Goal: Task Accomplishment & Management: Use online tool/utility

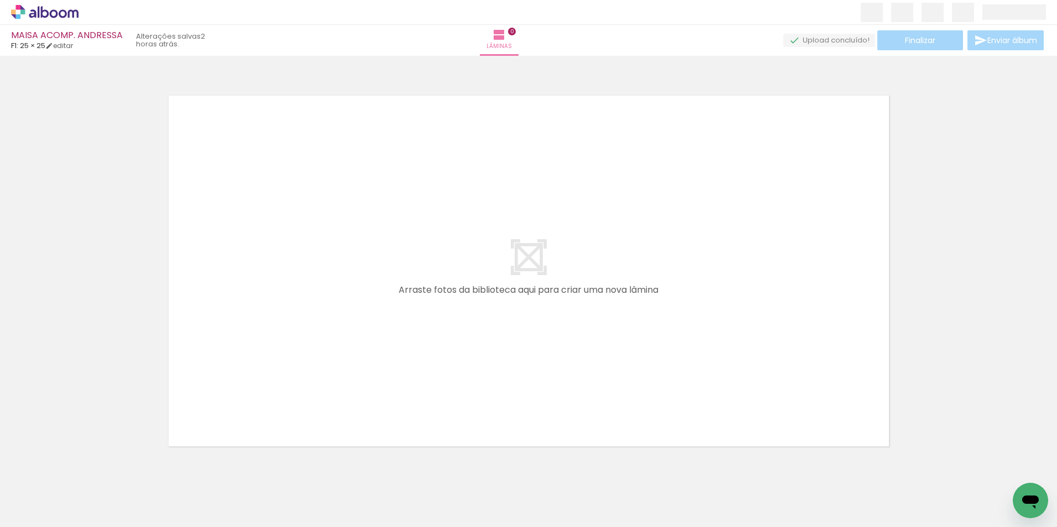
scroll to position [14, 0]
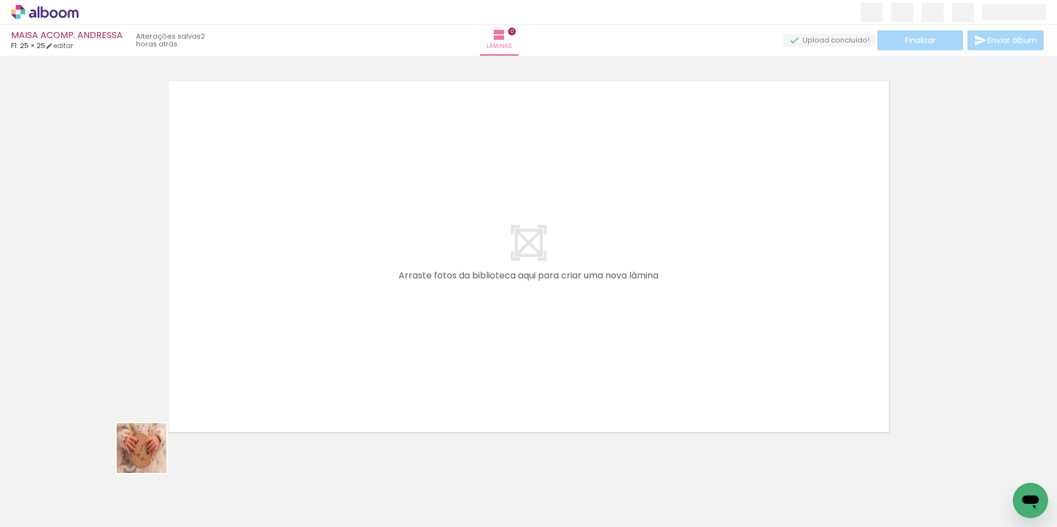
drag, startPoint x: 121, startPoint y: 499, endPoint x: 253, endPoint y: 334, distance: 211.2
click at [253, 334] on quentale-workspace at bounding box center [528, 263] width 1057 height 527
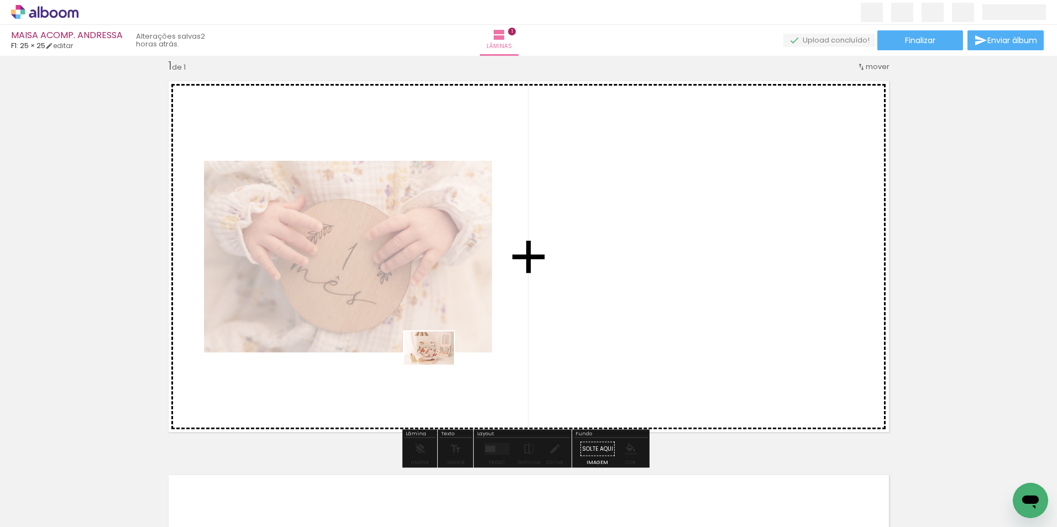
drag, startPoint x: 426, startPoint y: 492, endPoint x: 437, endPoint y: 365, distance: 127.6
click at [437, 365] on quentale-workspace at bounding box center [528, 263] width 1057 height 527
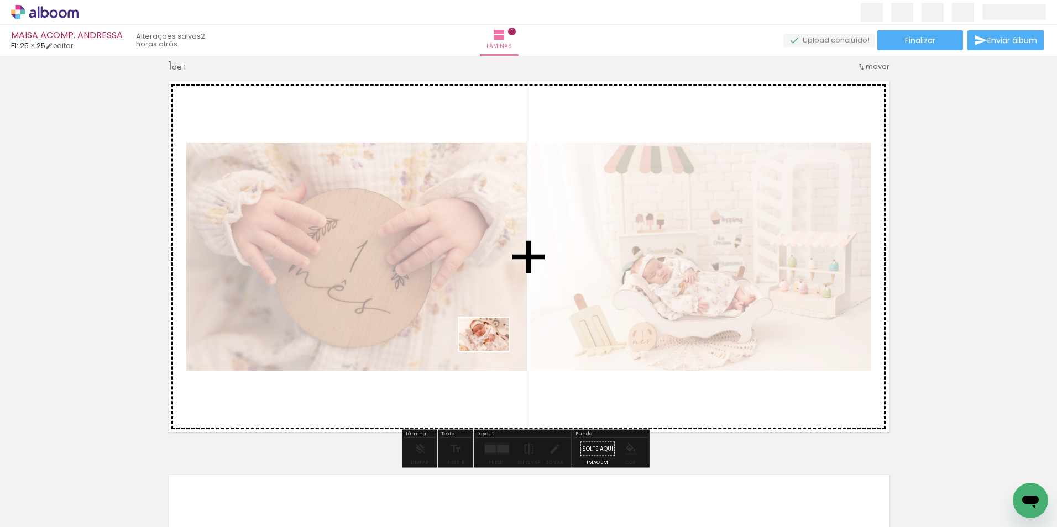
drag, startPoint x: 490, startPoint y: 495, endPoint x: 492, endPoint y: 351, distance: 143.7
click at [492, 351] on quentale-workspace at bounding box center [528, 263] width 1057 height 527
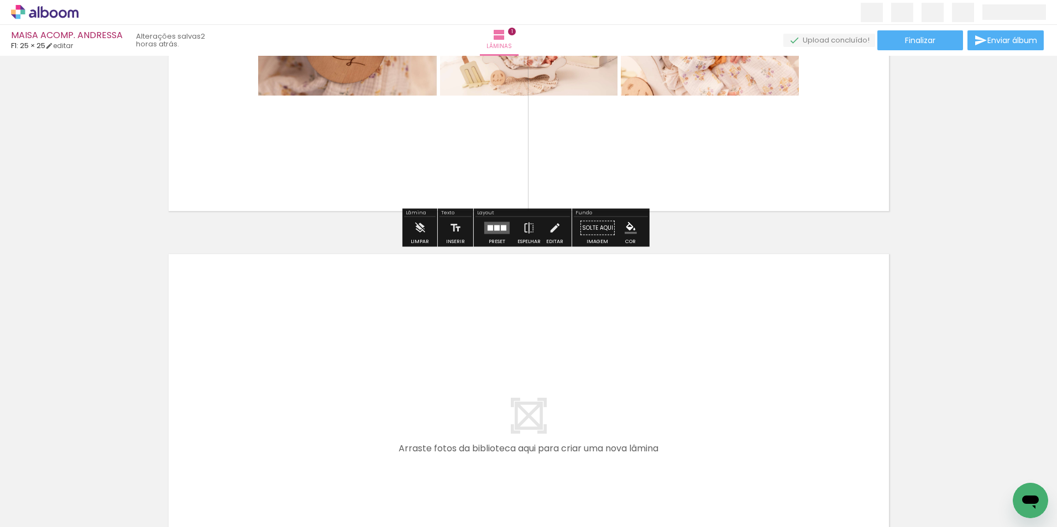
drag, startPoint x: 541, startPoint y: 482, endPoint x: 541, endPoint y: 386, distance: 95.6
click at [541, 386] on quentale-workspace at bounding box center [528, 263] width 1057 height 527
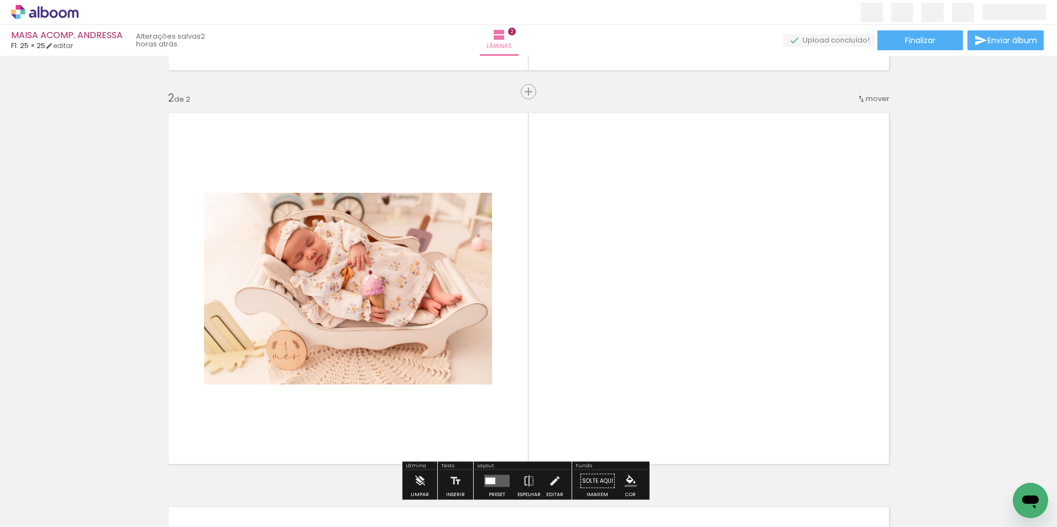
scroll to position [408, 0]
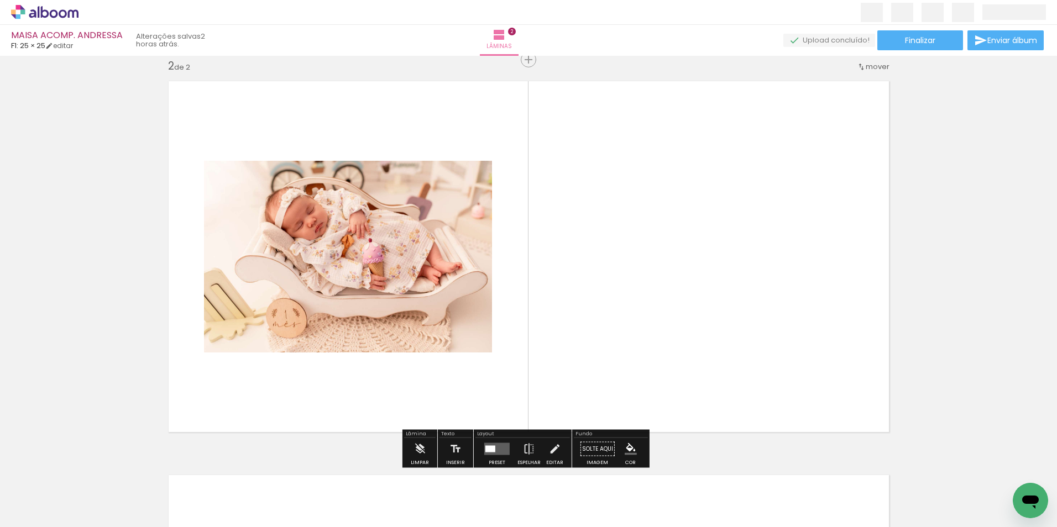
drag, startPoint x: 614, startPoint y: 479, endPoint x: 628, endPoint y: 312, distance: 168.1
click at [628, 312] on quentale-workspace at bounding box center [528, 263] width 1057 height 527
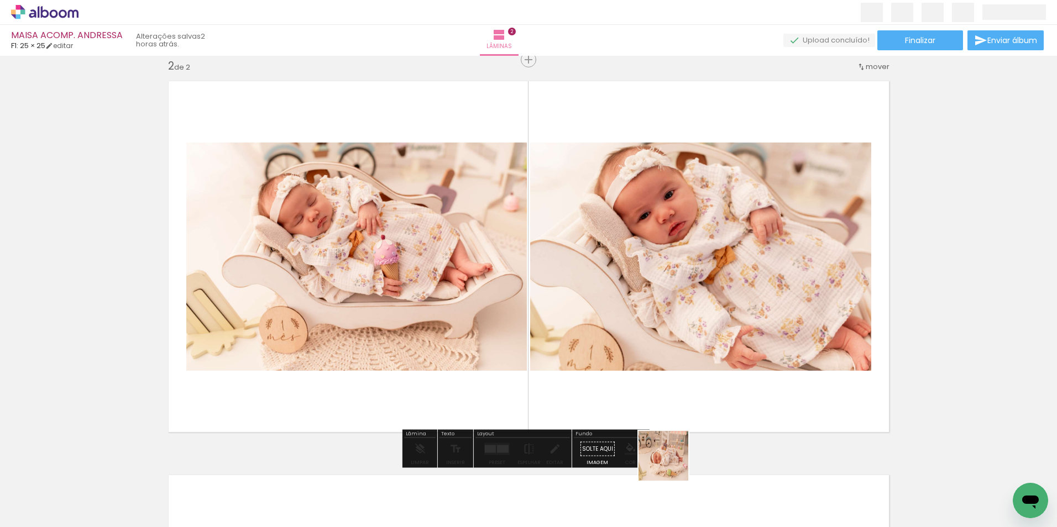
drag, startPoint x: 672, startPoint y: 464, endPoint x: 669, endPoint y: 338, distance: 126.6
click at [673, 337] on quentale-workspace at bounding box center [528, 263] width 1057 height 527
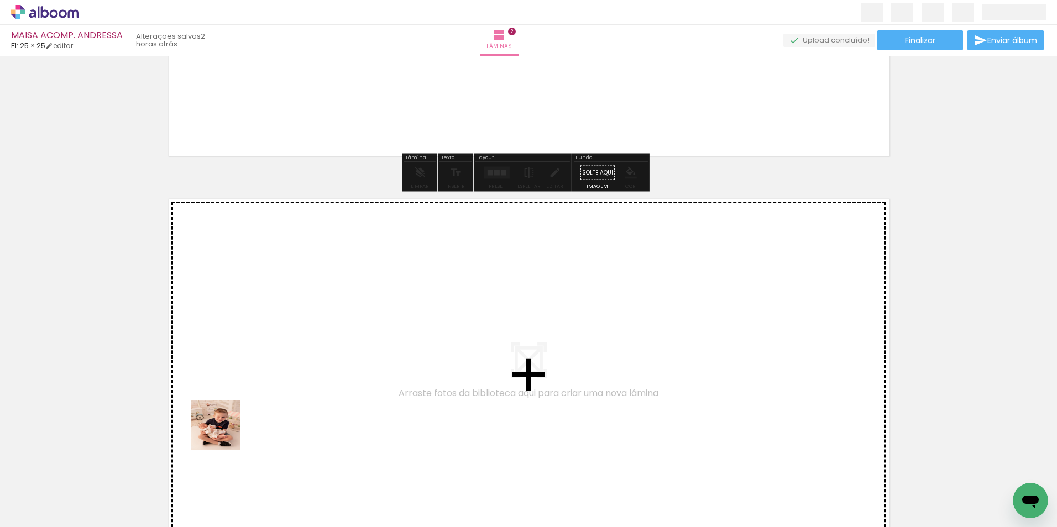
drag, startPoint x: 191, startPoint y: 488, endPoint x: 243, endPoint y: 401, distance: 100.7
click at [243, 401] on quentale-workspace at bounding box center [528, 263] width 1057 height 527
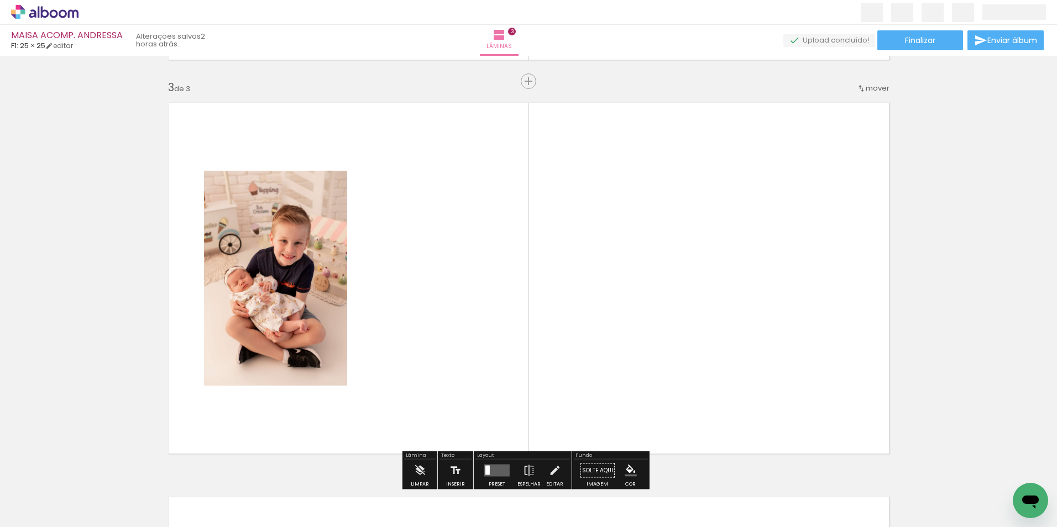
scroll to position [803, 0]
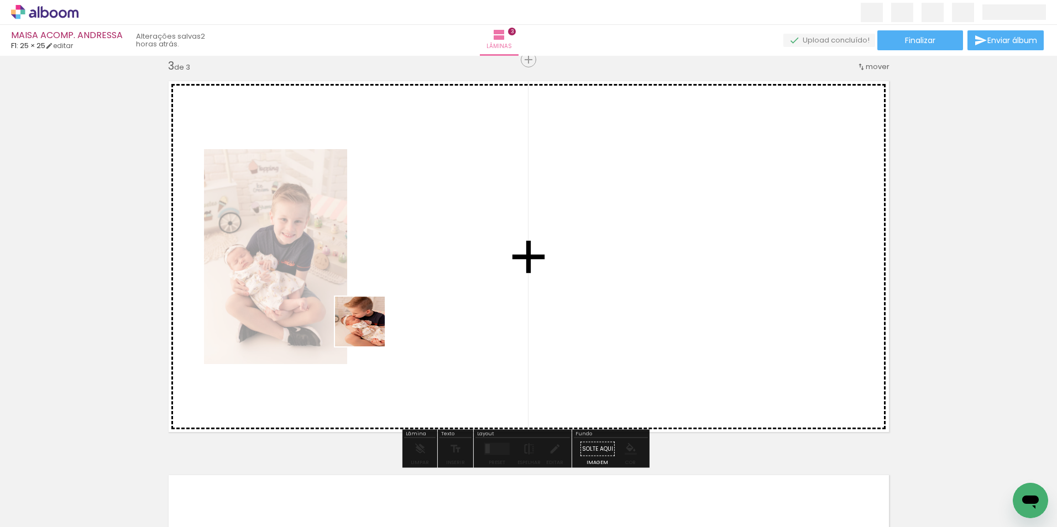
drag, startPoint x: 246, startPoint y: 483, endPoint x: 368, endPoint y: 330, distance: 195.9
click at [368, 330] on quentale-workspace at bounding box center [528, 263] width 1057 height 527
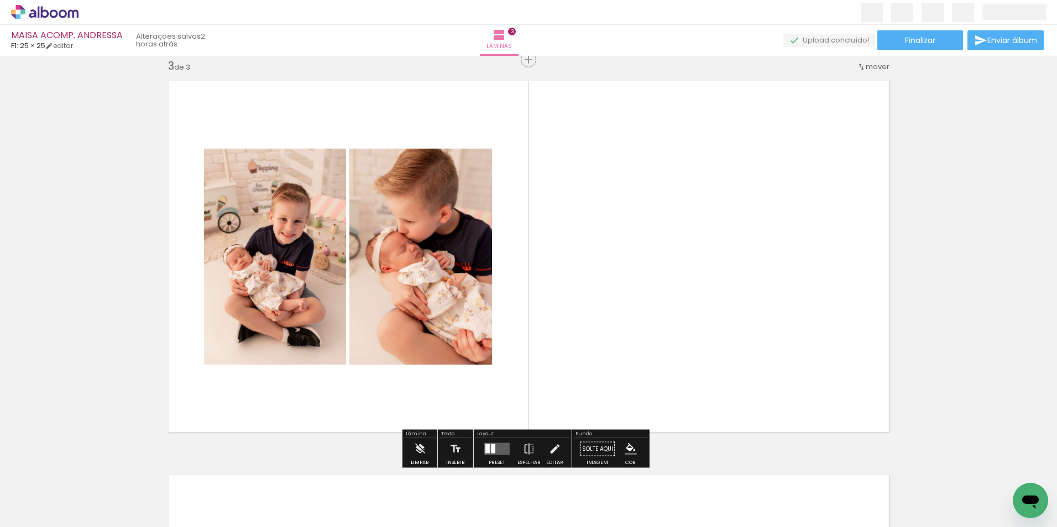
drag, startPoint x: 300, startPoint y: 485, endPoint x: 371, endPoint y: 441, distance: 84.4
click at [394, 352] on quentale-workspace at bounding box center [528, 263] width 1057 height 527
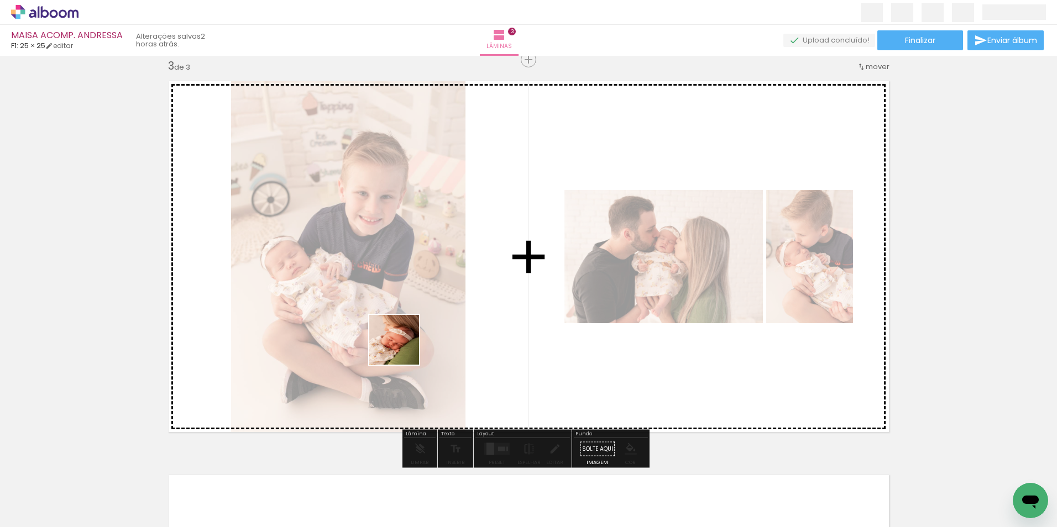
drag, startPoint x: 364, startPoint y: 496, endPoint x: 402, endPoint y: 348, distance: 152.6
click at [402, 348] on quentale-workspace at bounding box center [528, 263] width 1057 height 527
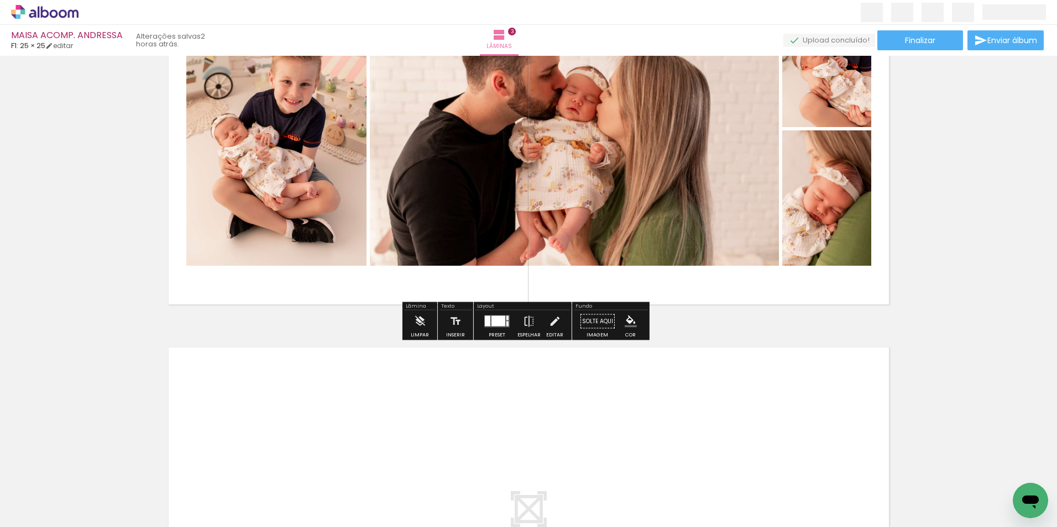
scroll to position [1024, 0]
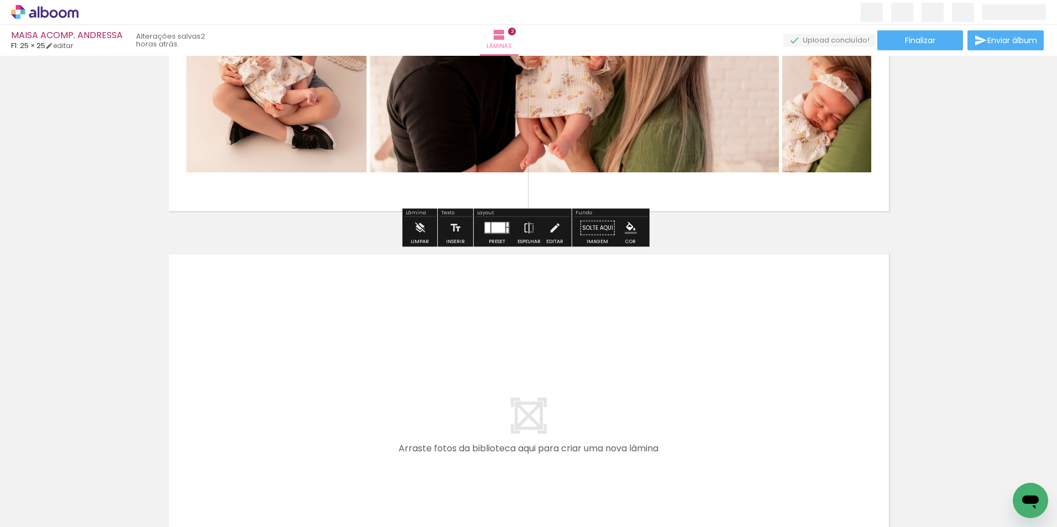
drag, startPoint x: 194, startPoint y: 485, endPoint x: 306, endPoint y: 390, distance: 147.1
click at [306, 390] on quentale-workspace at bounding box center [528, 263] width 1057 height 527
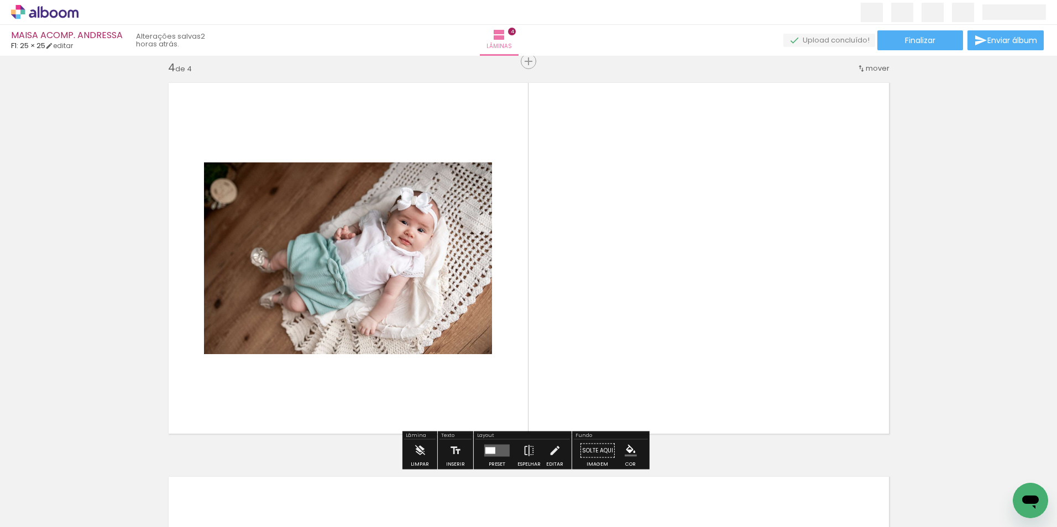
scroll to position [1197, 0]
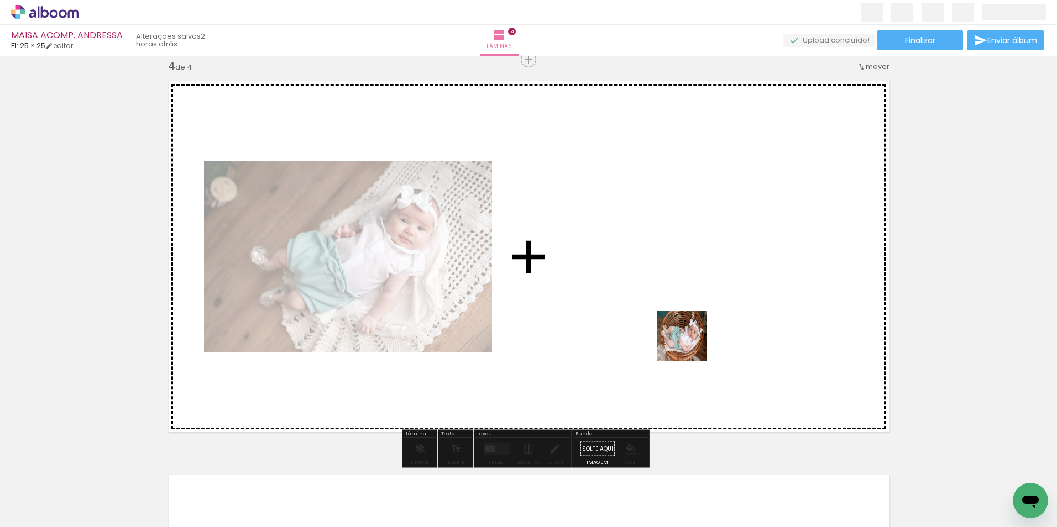
drag, startPoint x: 675, startPoint y: 495, endPoint x: 688, endPoint y: 308, distance: 187.3
click at [688, 308] on quentale-workspace at bounding box center [528, 263] width 1057 height 527
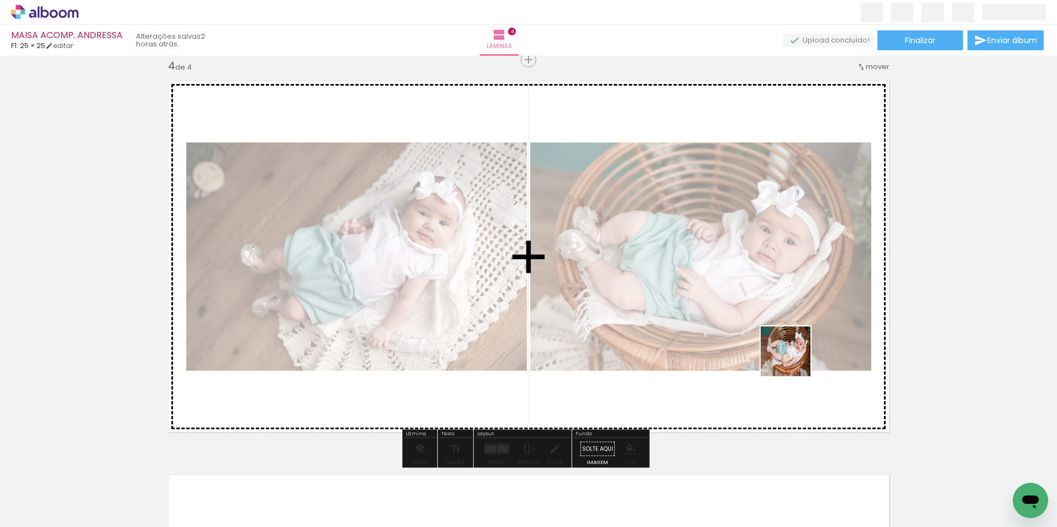
drag, startPoint x: 792, startPoint y: 389, endPoint x: 794, endPoint y: 357, distance: 32.1
click at [794, 357] on quentale-workspace at bounding box center [528, 263] width 1057 height 527
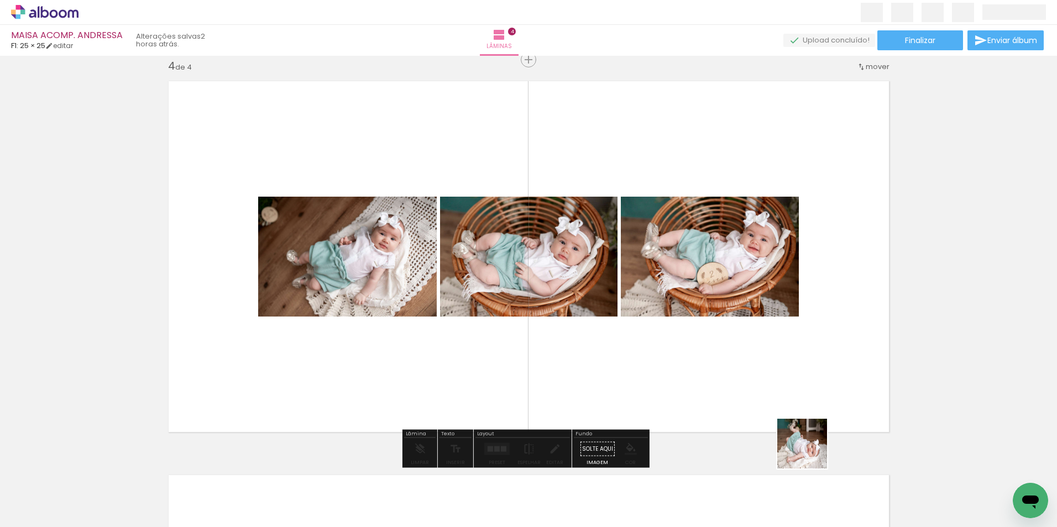
drag, startPoint x: 810, startPoint y: 468, endPoint x: 793, endPoint y: 384, distance: 85.9
click at [790, 370] on quentale-workspace at bounding box center [528, 263] width 1057 height 527
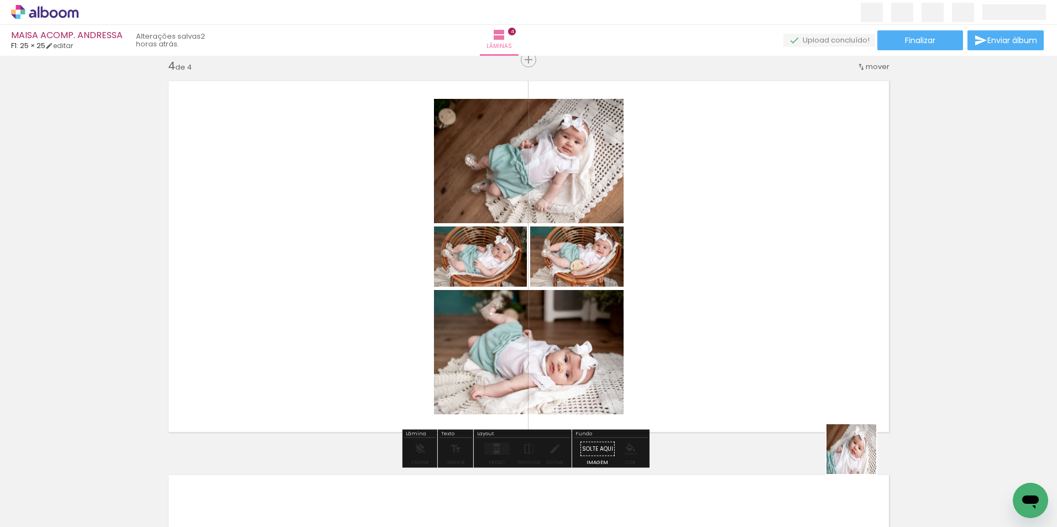
drag, startPoint x: 871, startPoint y: 486, endPoint x: 773, endPoint y: 328, distance: 186.7
click at [773, 328] on quentale-workspace at bounding box center [528, 263] width 1057 height 527
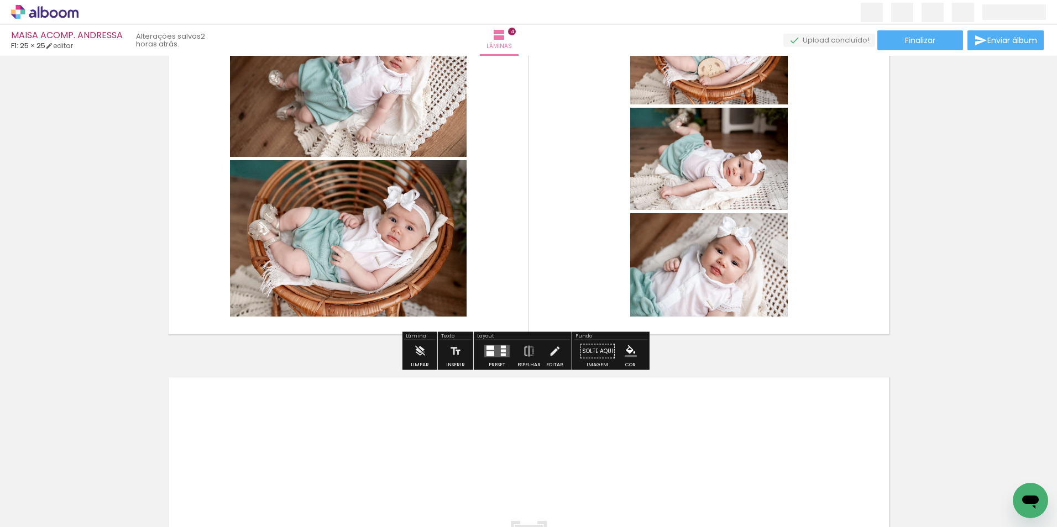
scroll to position [1307, 0]
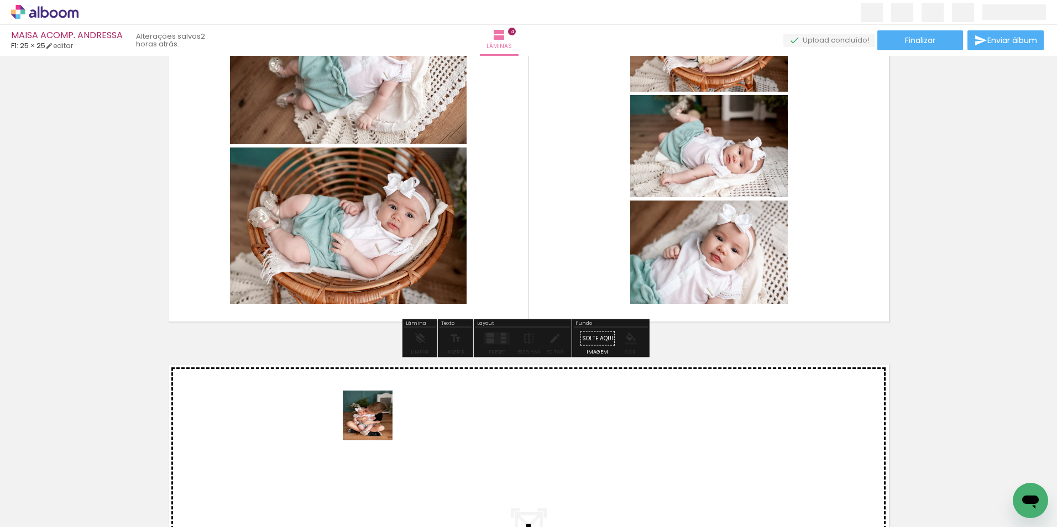
drag, startPoint x: 370, startPoint y: 457, endPoint x: 376, endPoint y: 424, distance: 33.2
click at [376, 424] on quentale-workspace at bounding box center [528, 263] width 1057 height 527
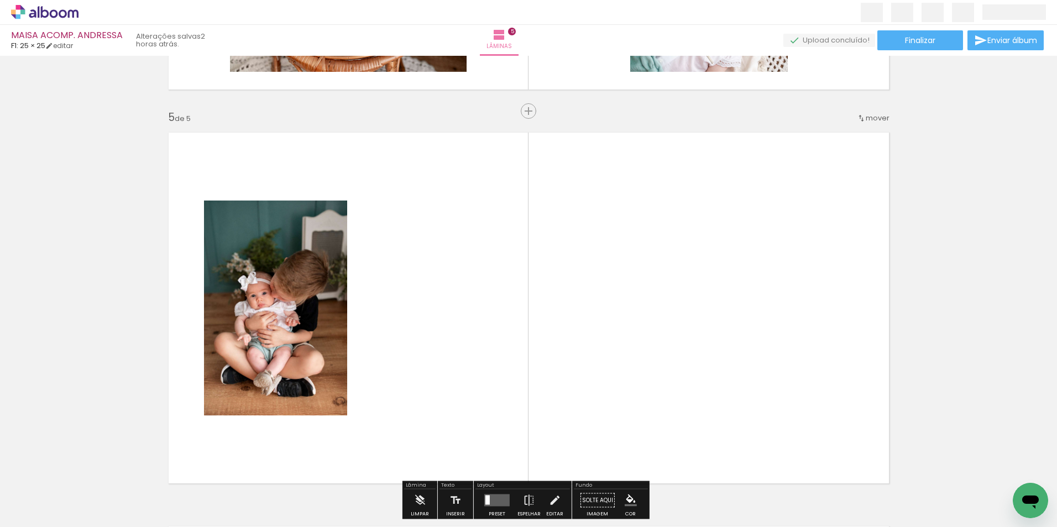
scroll to position [1591, 0]
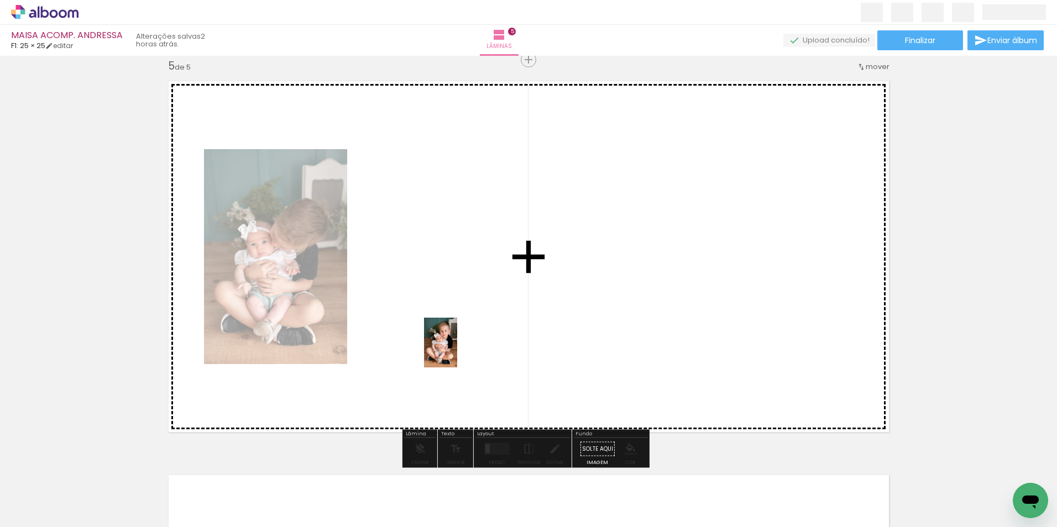
drag, startPoint x: 439, startPoint y: 480, endPoint x: 457, endPoint y: 351, distance: 130.5
click at [457, 351] on quentale-workspace at bounding box center [528, 263] width 1057 height 527
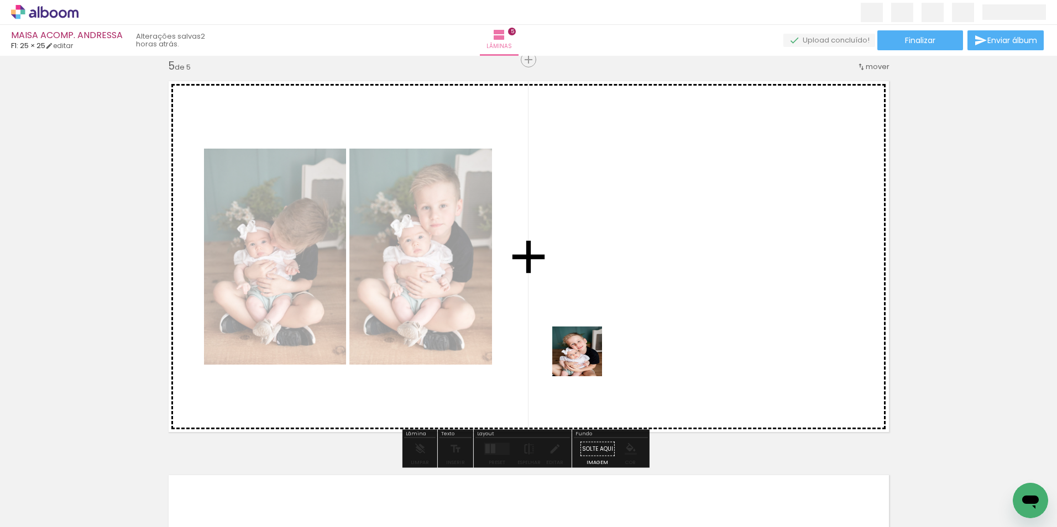
drag, startPoint x: 527, startPoint y: 460, endPoint x: 588, endPoint y: 352, distance: 124.2
click at [588, 352] on quentale-workspace at bounding box center [528, 263] width 1057 height 527
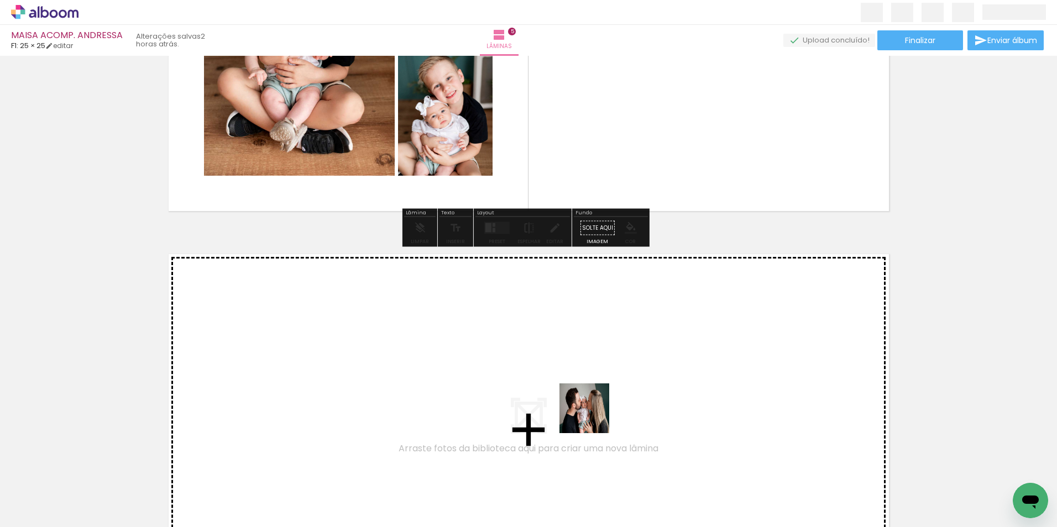
drag, startPoint x: 563, startPoint y: 487, endPoint x: 599, endPoint y: 389, distance: 104.2
click at [599, 389] on quentale-workspace at bounding box center [528, 263] width 1057 height 527
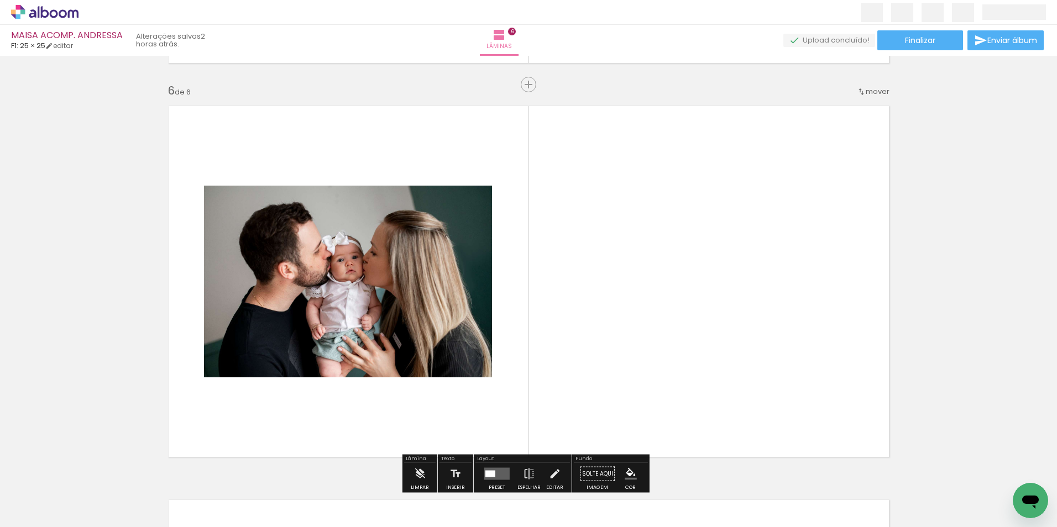
scroll to position [1985, 0]
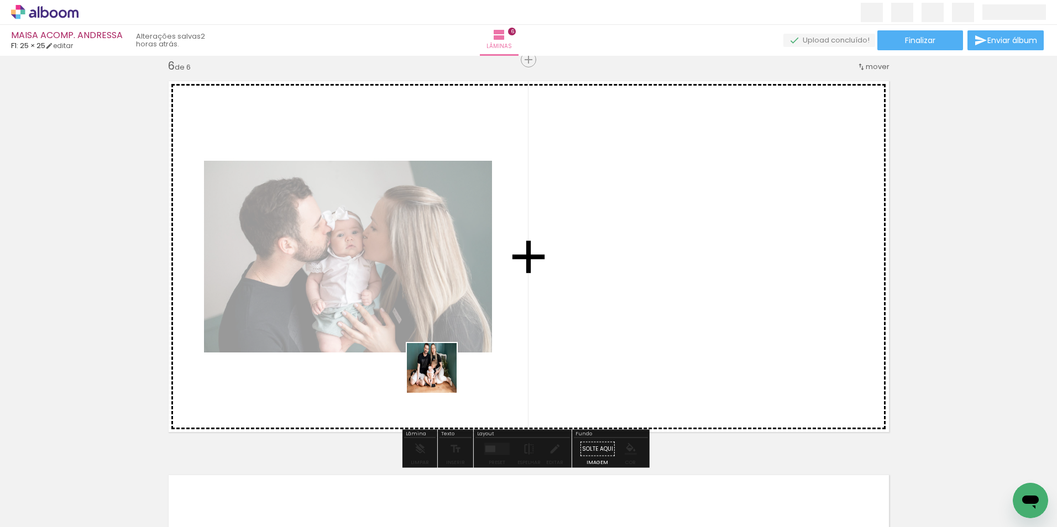
drag, startPoint x: 318, startPoint y: 488, endPoint x: 396, endPoint y: 376, distance: 136.0
click at [502, 299] on quentale-workspace at bounding box center [528, 263] width 1057 height 527
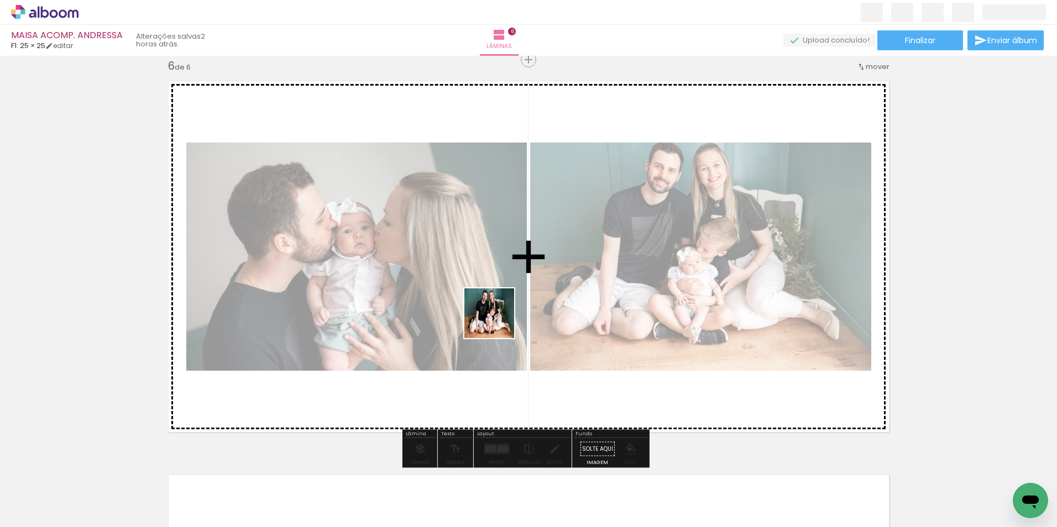
drag, startPoint x: 250, startPoint y: 485, endPoint x: 497, endPoint y: 322, distance: 296.0
click at [497, 322] on quentale-workspace at bounding box center [528, 263] width 1057 height 527
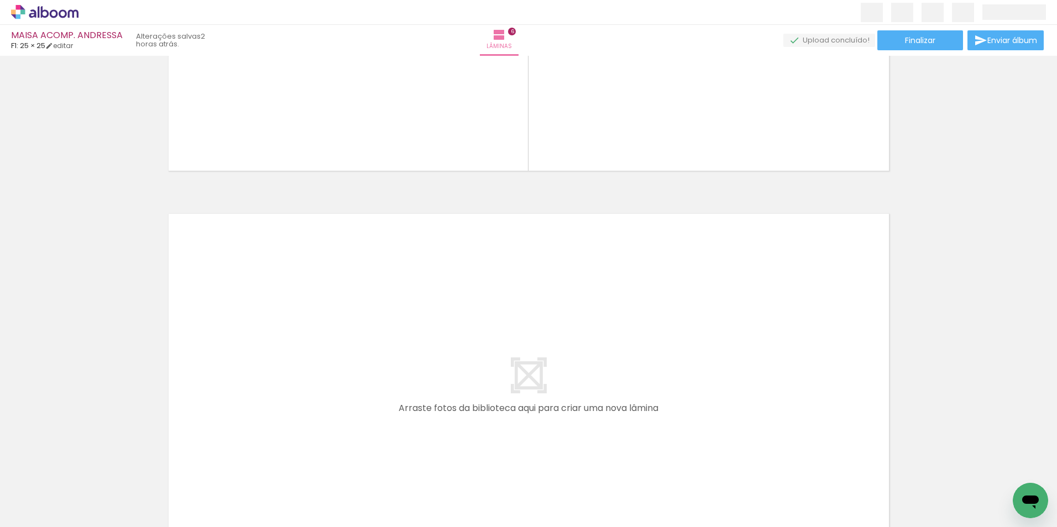
scroll to position [2261, 0]
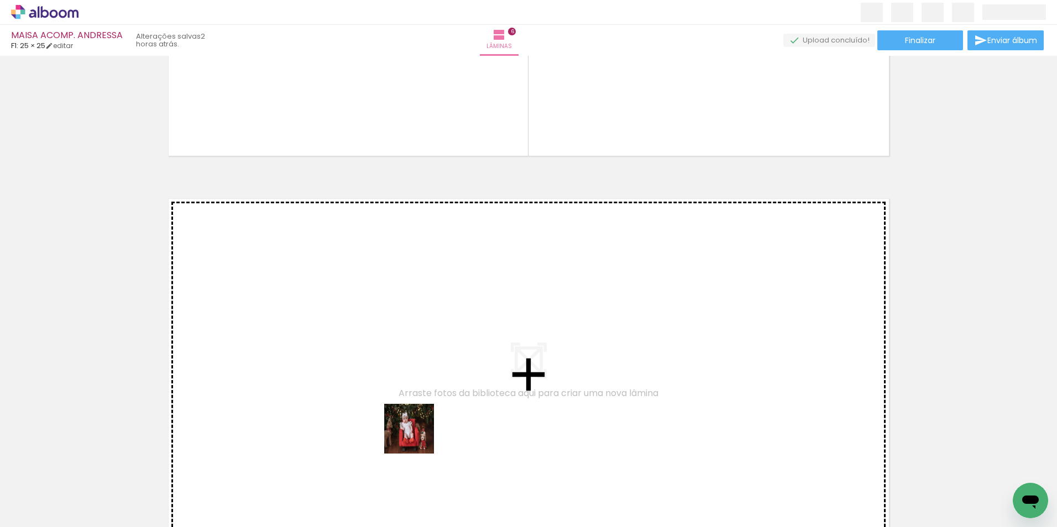
drag, startPoint x: 427, startPoint y: 500, endPoint x: 449, endPoint y: 458, distance: 47.5
click at [424, 348] on quentale-workspace at bounding box center [528, 263] width 1057 height 527
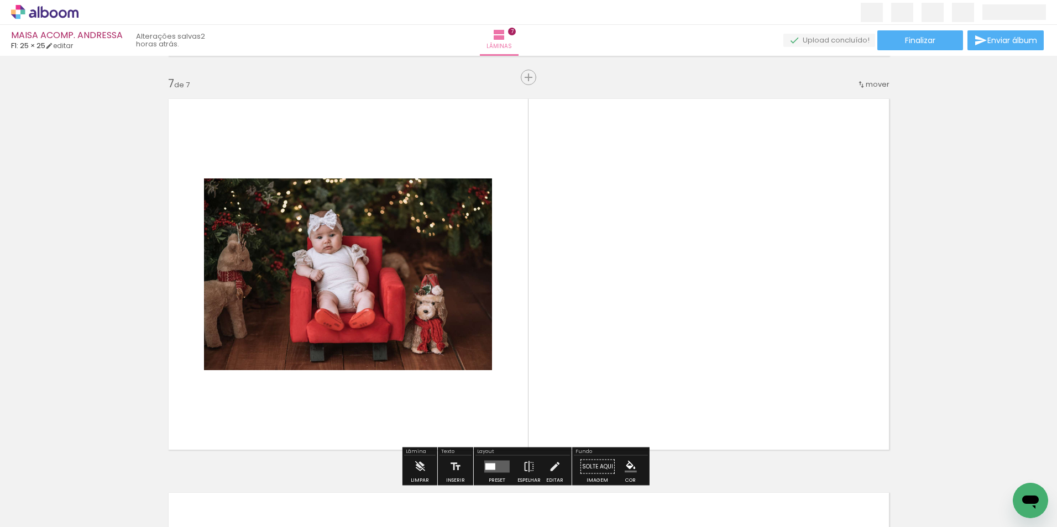
scroll to position [2379, 0]
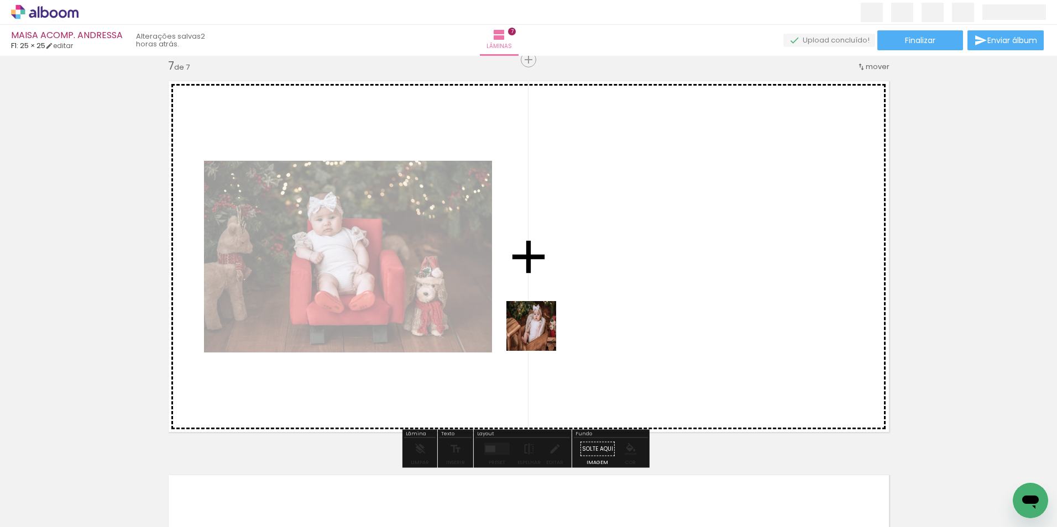
drag, startPoint x: 511, startPoint y: 463, endPoint x: 538, endPoint y: 388, distance: 79.6
click at [559, 278] on quentale-workspace at bounding box center [528, 263] width 1057 height 527
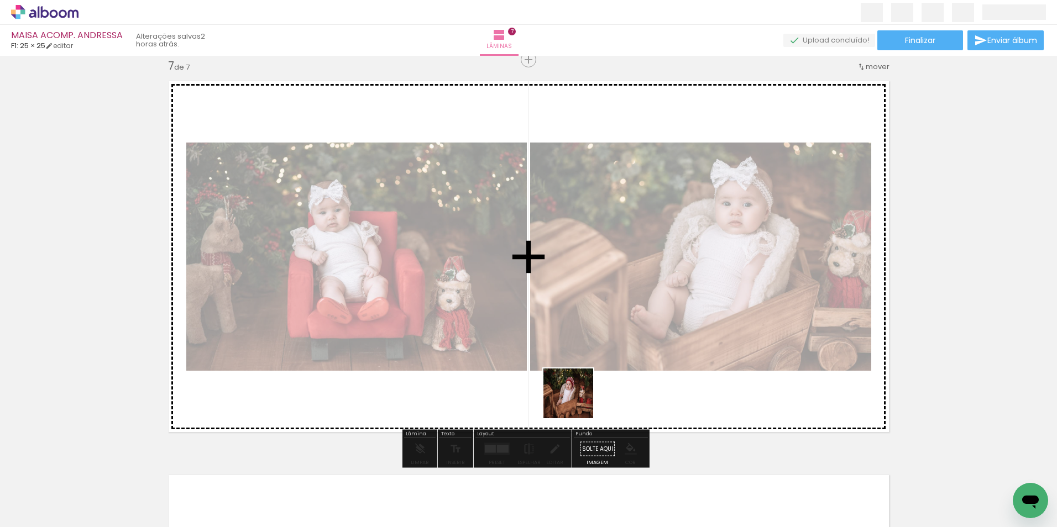
drag, startPoint x: 576, startPoint y: 402, endPoint x: 594, endPoint y: 387, distance: 22.4
click at [595, 329] on quentale-workspace at bounding box center [528, 263] width 1057 height 527
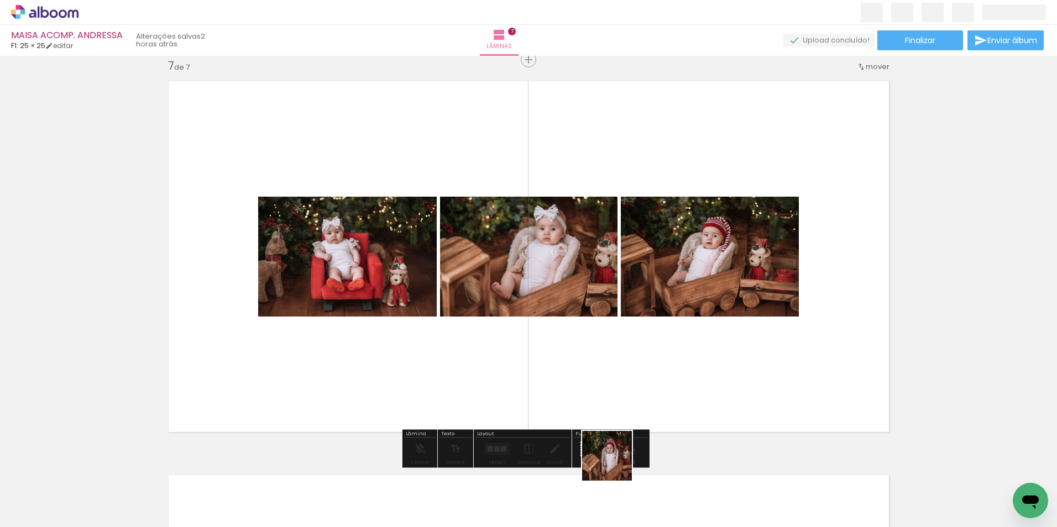
drag, startPoint x: 617, startPoint y: 492, endPoint x: 628, endPoint y: 386, distance: 107.2
click at [612, 336] on quentale-workspace at bounding box center [528, 263] width 1057 height 527
